Goal: Find specific page/section: Find specific page/section

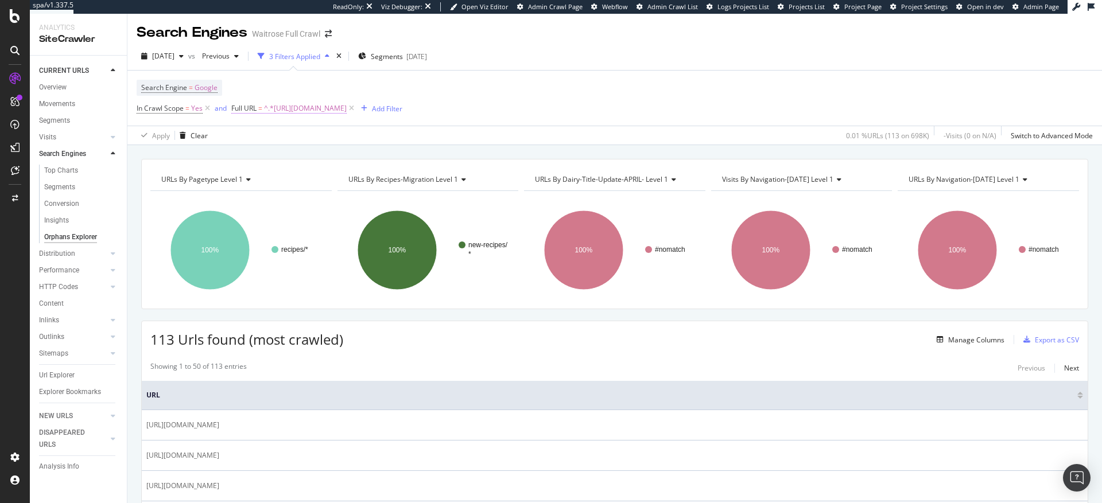
click at [347, 110] on span "^.*https://www.waitrose.com/ecom/recipes/international-dishes.*$" at bounding box center [305, 108] width 83 height 16
click at [313, 154] on input "https://www.waitrose.com/ecom/recipes/international-dishes" at bounding box center [296, 156] width 108 height 18
paste input "shop/featured/groceries/YeoValleyOffer"
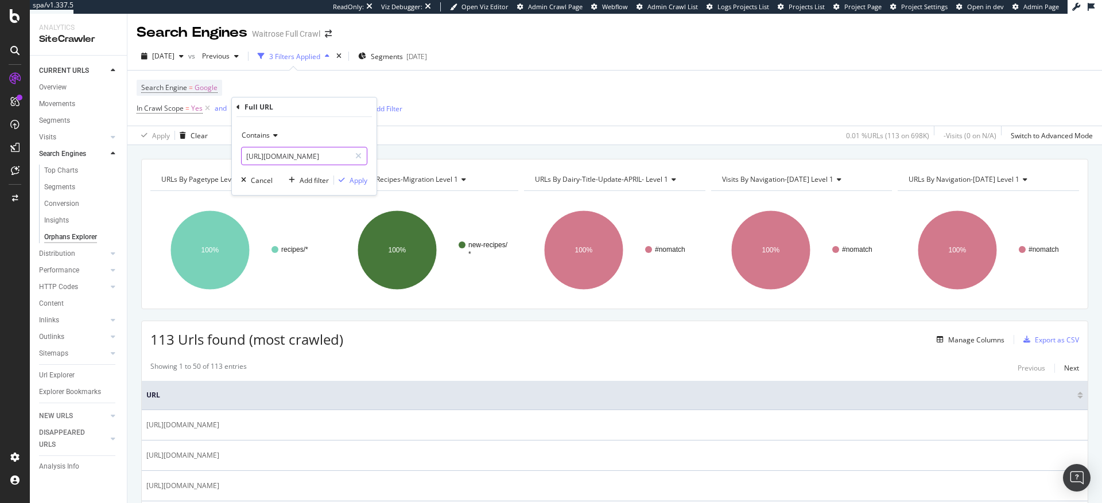
scroll to position [0, 138]
type input "[URL][DOMAIN_NAME]"
click at [355, 186] on div "Contains https://www.waitrose.com/ecom/shop/featured/groceries/YeoValleyOffers …" at bounding box center [304, 156] width 145 height 78
click at [359, 180] on div "Apply" at bounding box center [358, 181] width 18 height 10
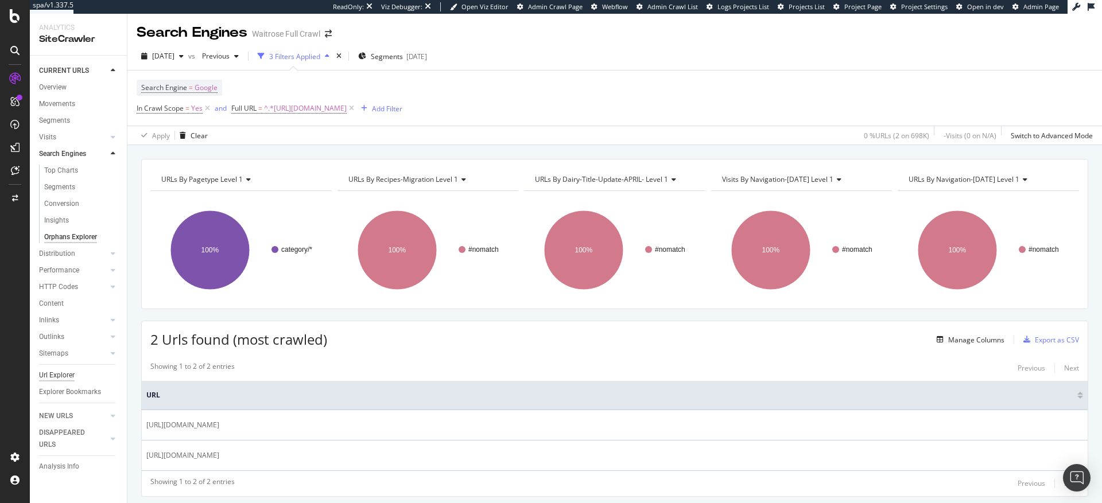
click at [67, 378] on div "Url Explorer" at bounding box center [57, 376] width 36 height 12
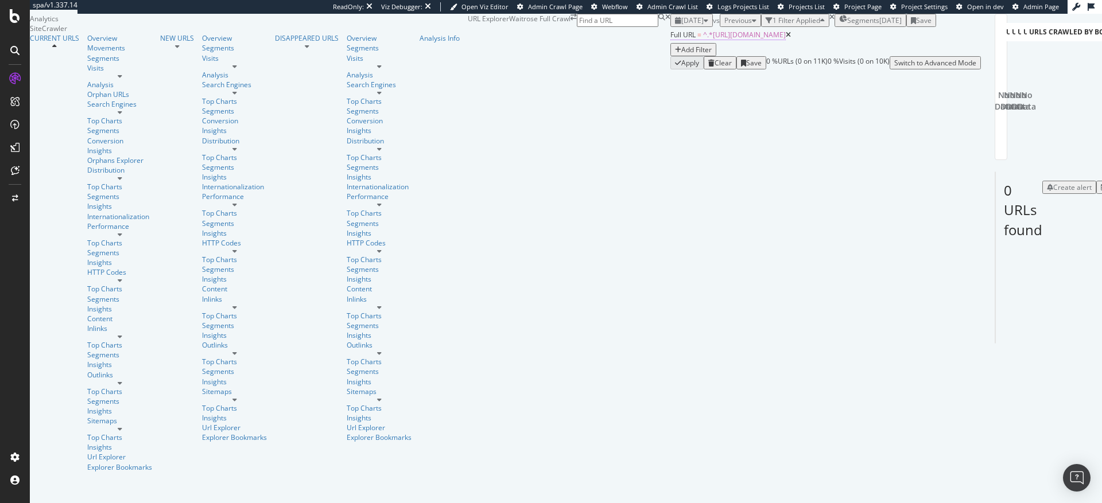
click at [703, 40] on span "^.*[URL][DOMAIN_NAME]" at bounding box center [744, 35] width 83 height 10
click at [214, 119] on input "[URL][DOMAIN_NAME]" at bounding box center [177, 112] width 81 height 13
paste input "food-cupboard/chocolate-and-sweets/cadbury-dairy-milk"
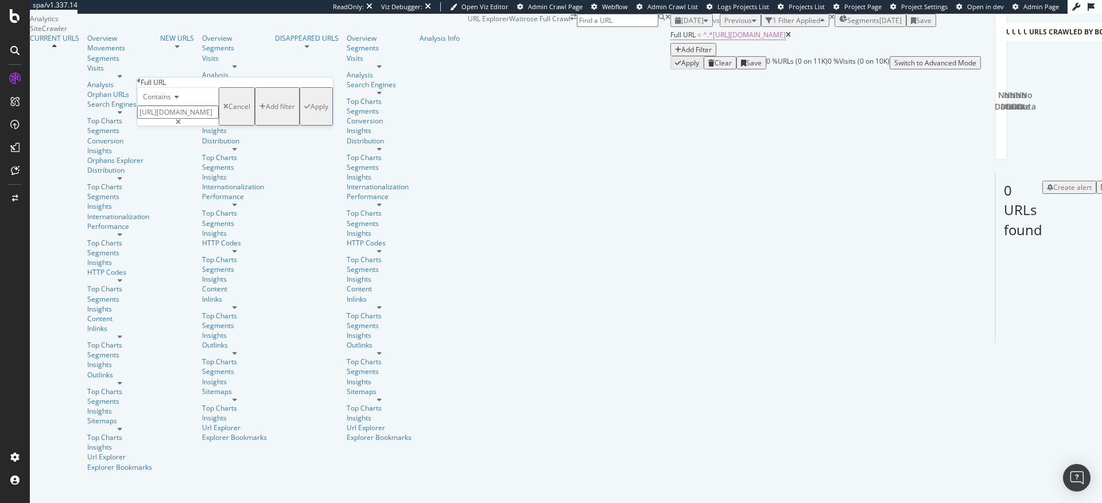
scroll to position [0, 271]
type input "[URL][DOMAIN_NAME]"
click at [171, 102] on span "Contains" at bounding box center [157, 97] width 28 height 10
click at [182, 118] on div "Equal to" at bounding box center [178, 112] width 80 height 12
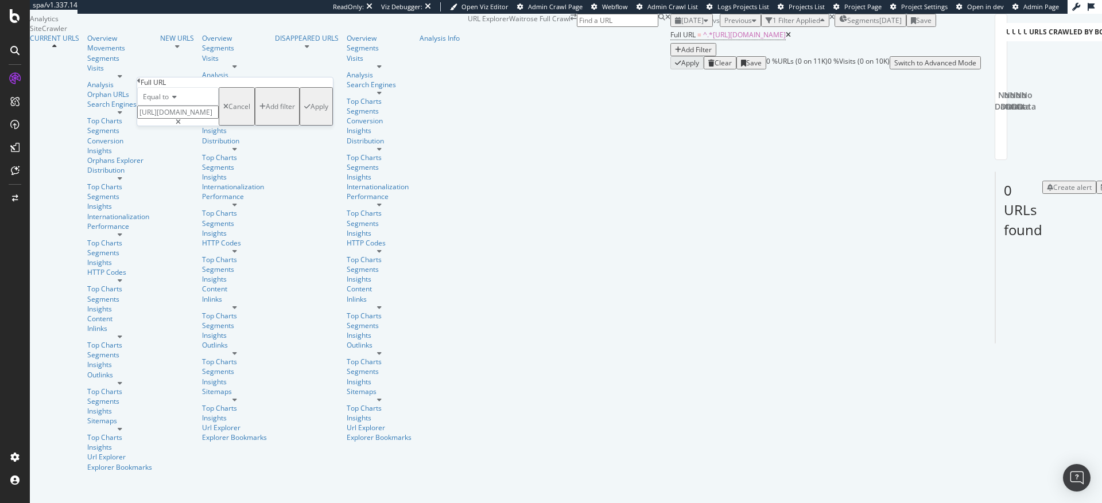
click at [310, 111] on div "Apply" at bounding box center [319, 107] width 18 height 10
